Goal: Task Accomplishment & Management: Manage account settings

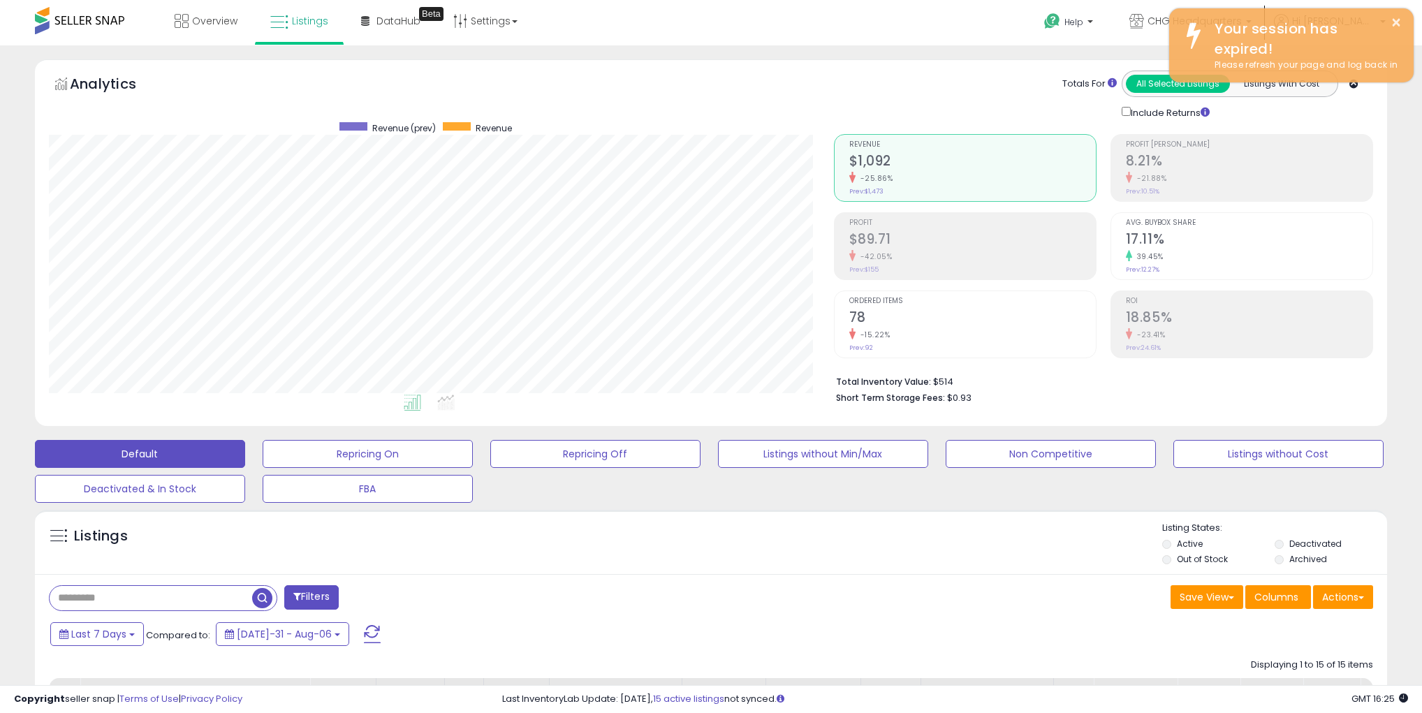
scroll to position [286, 785]
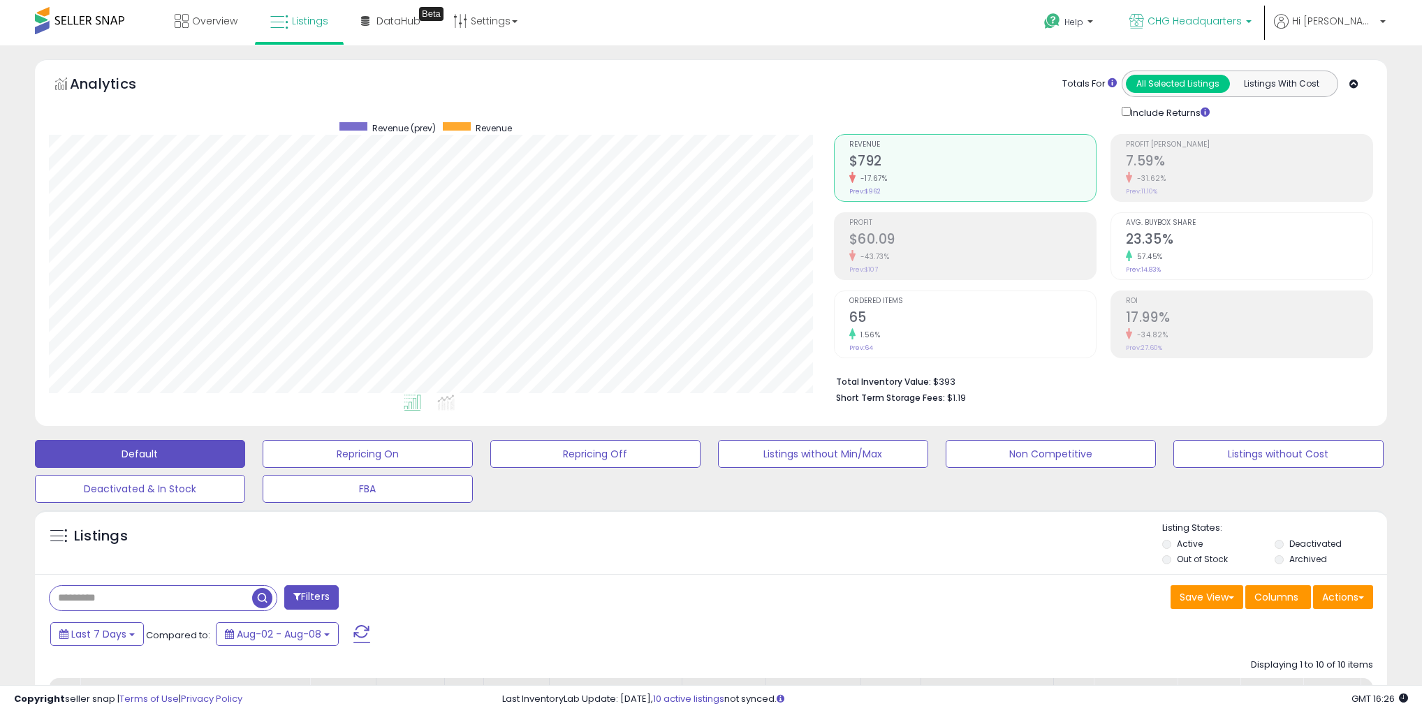
click at [1252, 18] on p "CHG Headquarters" at bounding box center [1191, 22] width 122 height 17
click at [1338, 21] on span "Hi [PERSON_NAME]" at bounding box center [1334, 21] width 84 height 14
click at [1359, 71] on link "Account" at bounding box center [1354, 74] width 37 height 13
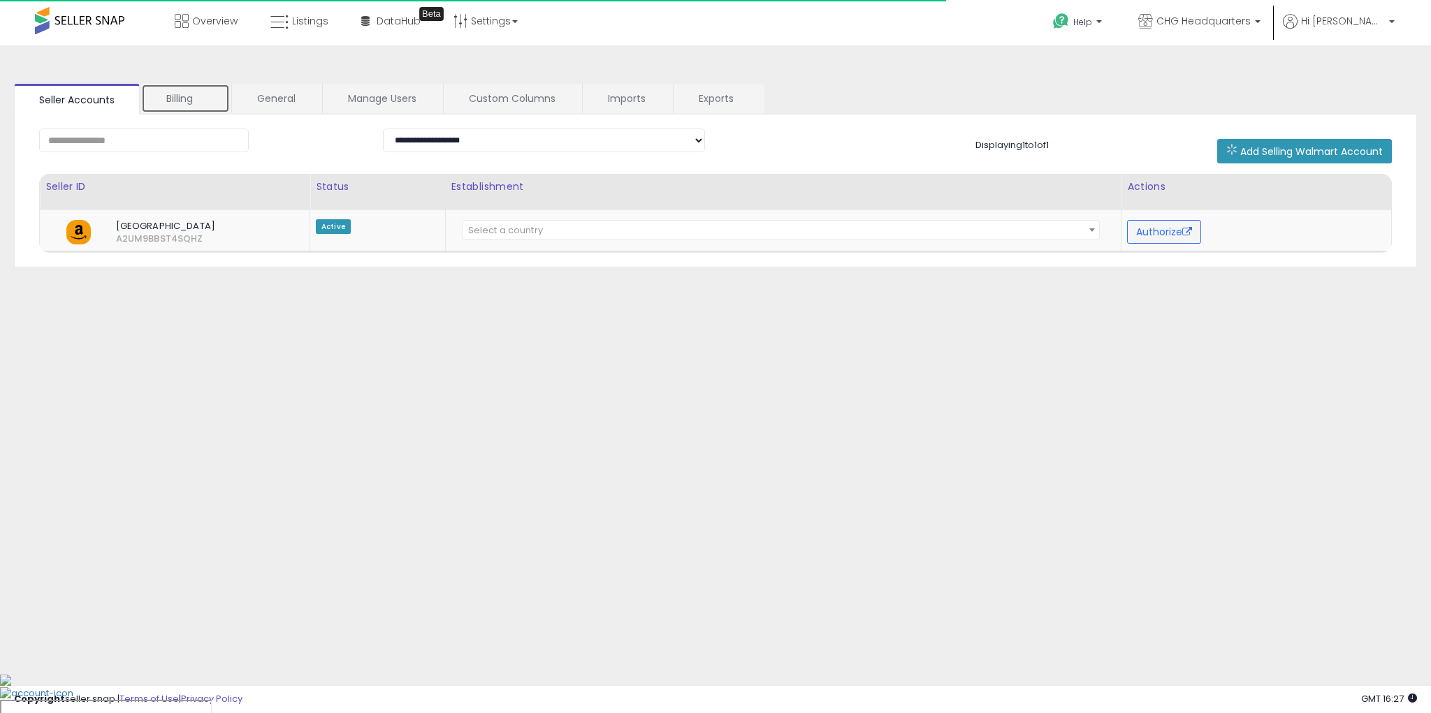
click at [203, 110] on link "Billing" at bounding box center [185, 98] width 89 height 29
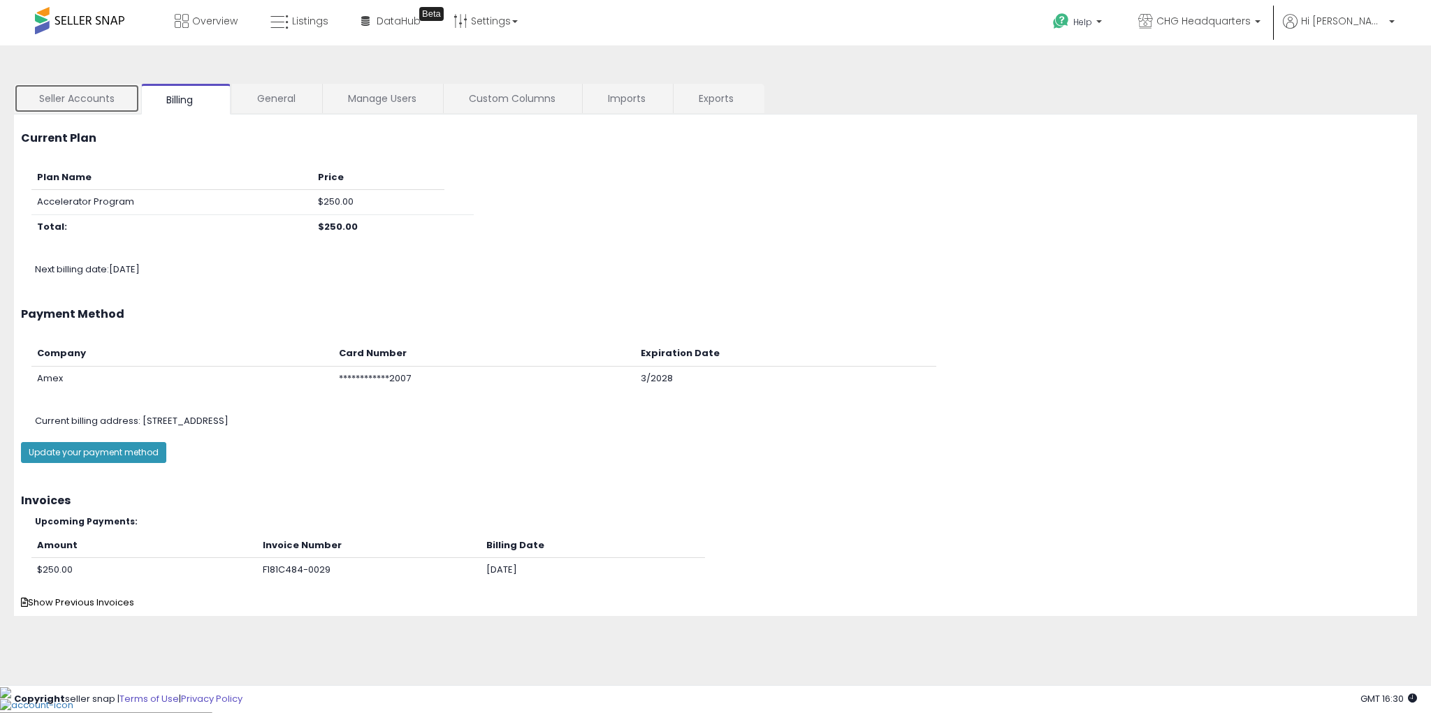
click at [103, 102] on link "Seller Accounts" at bounding box center [77, 98] width 126 height 29
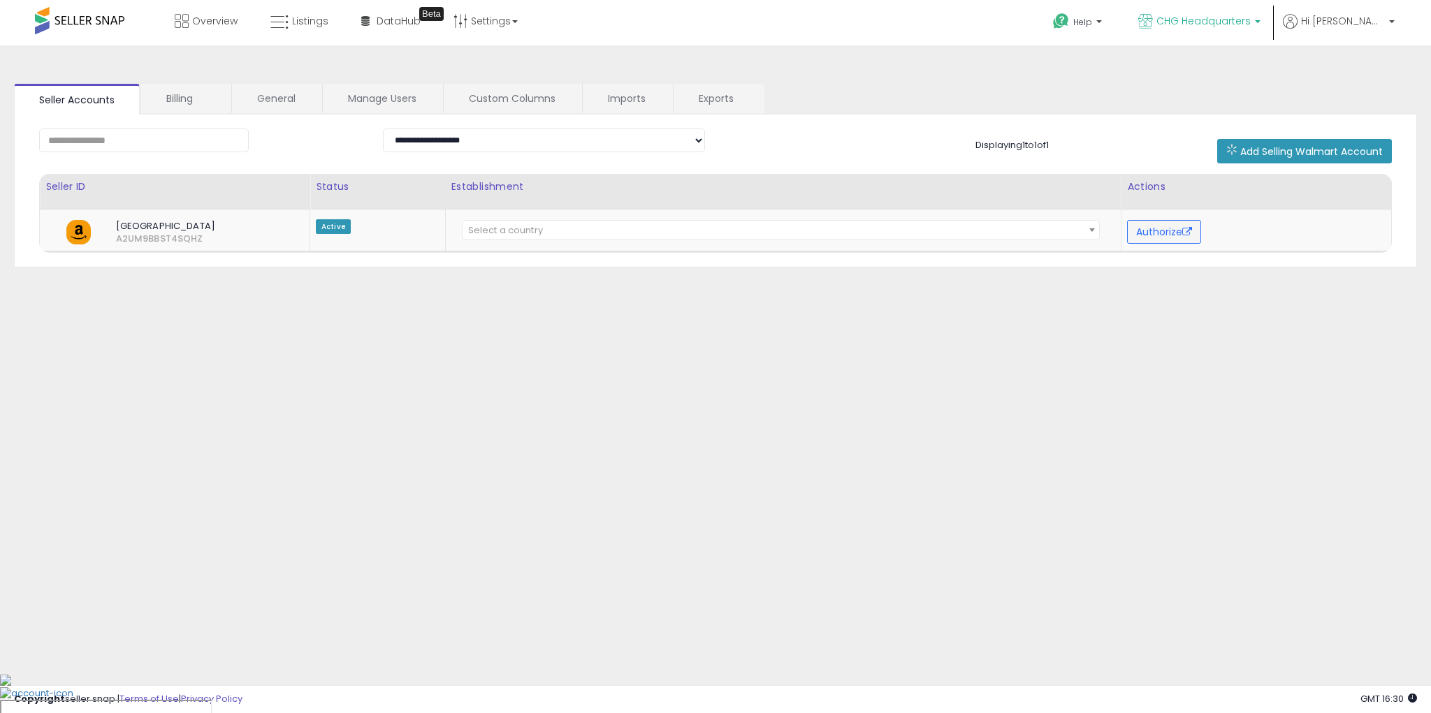
click at [1245, 24] on span "CHG Headquarters" at bounding box center [1203, 21] width 94 height 14
click at [286, 31] on link "Listings" at bounding box center [299, 21] width 79 height 42
